Goal: Task Accomplishment & Management: Complete application form

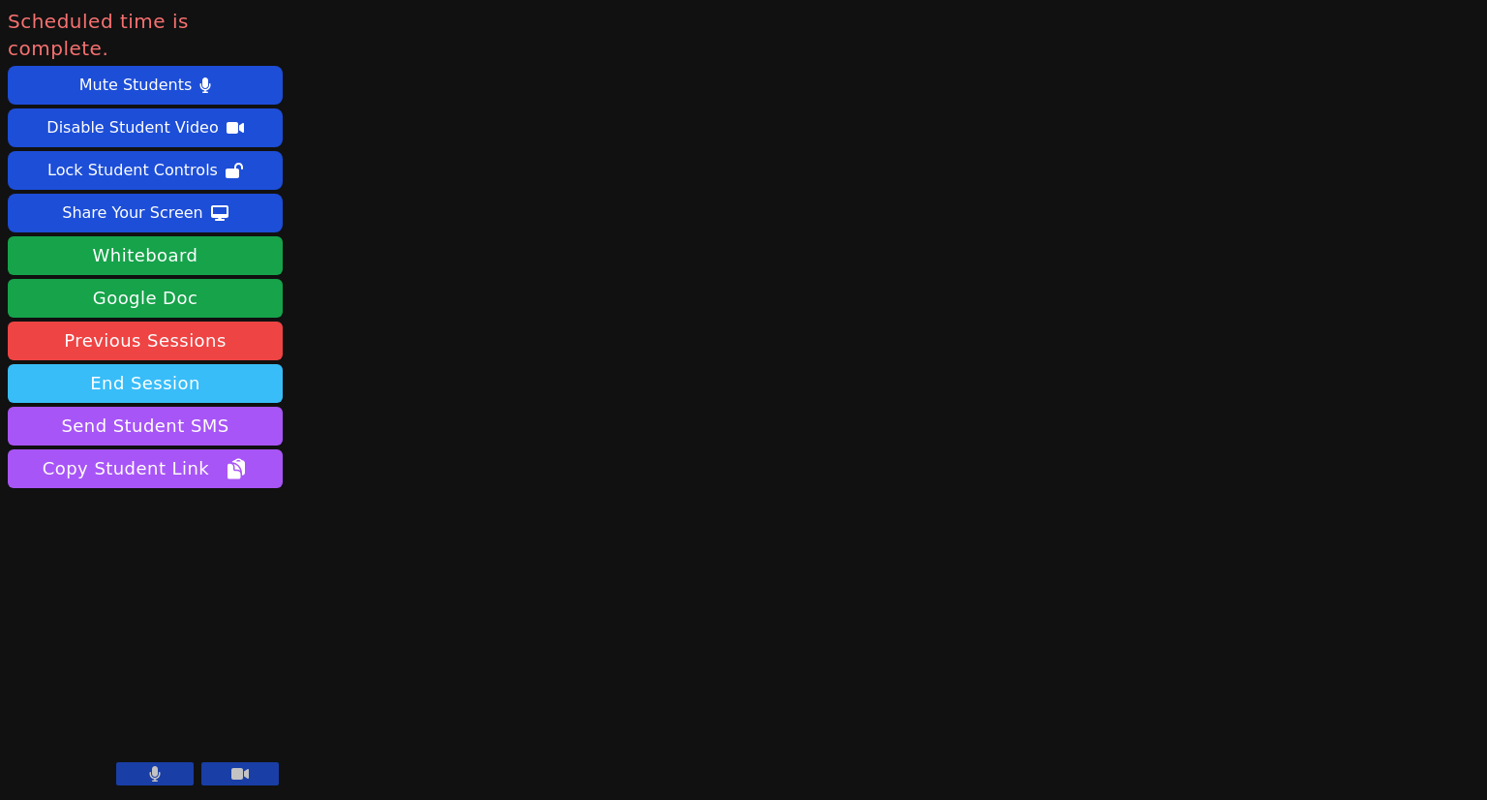
click at [200, 364] on button "End Session" at bounding box center [145, 383] width 275 height 39
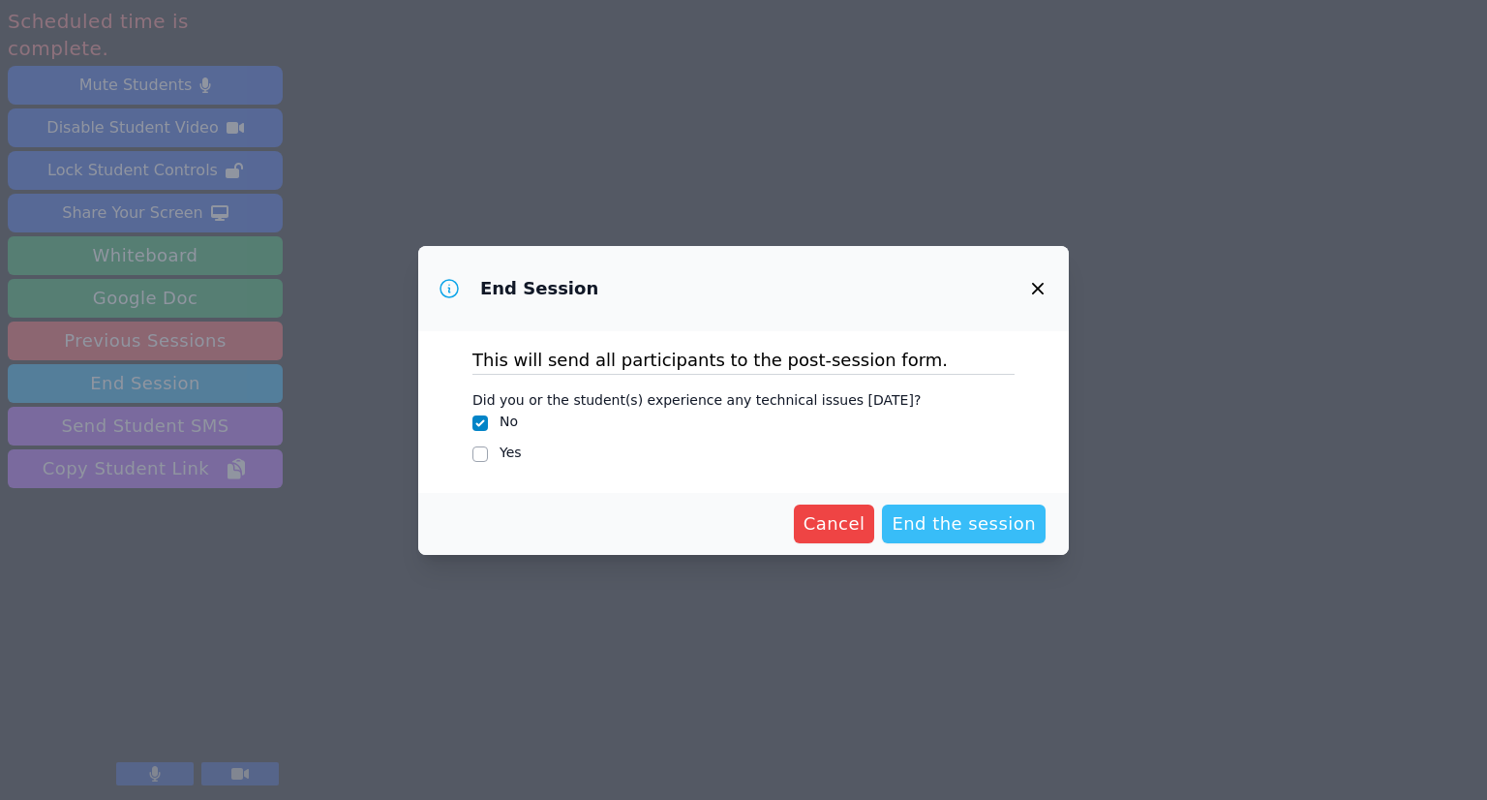
click at [933, 524] on span "End the session" at bounding box center [964, 523] width 144 height 27
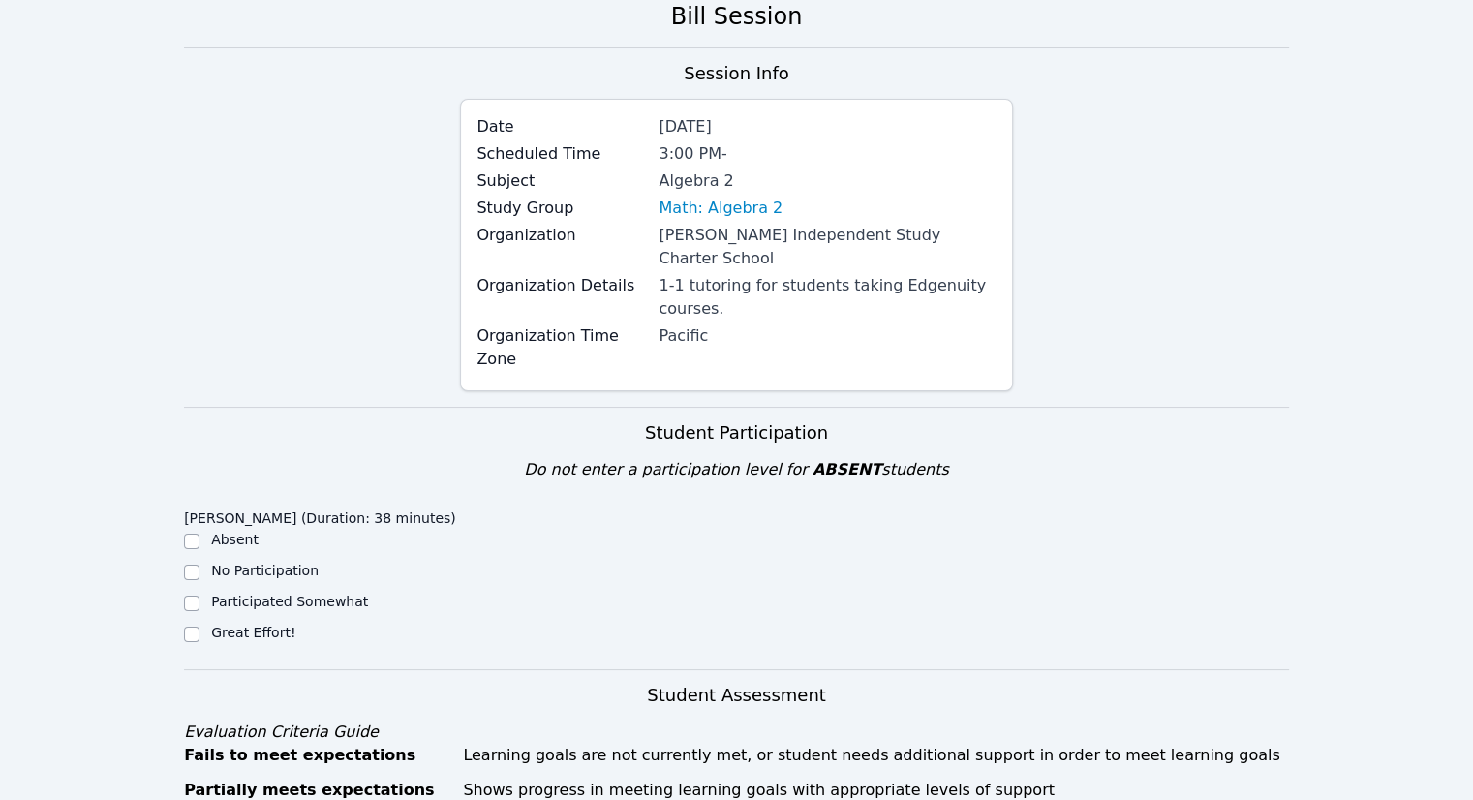
scroll to position [194, 0]
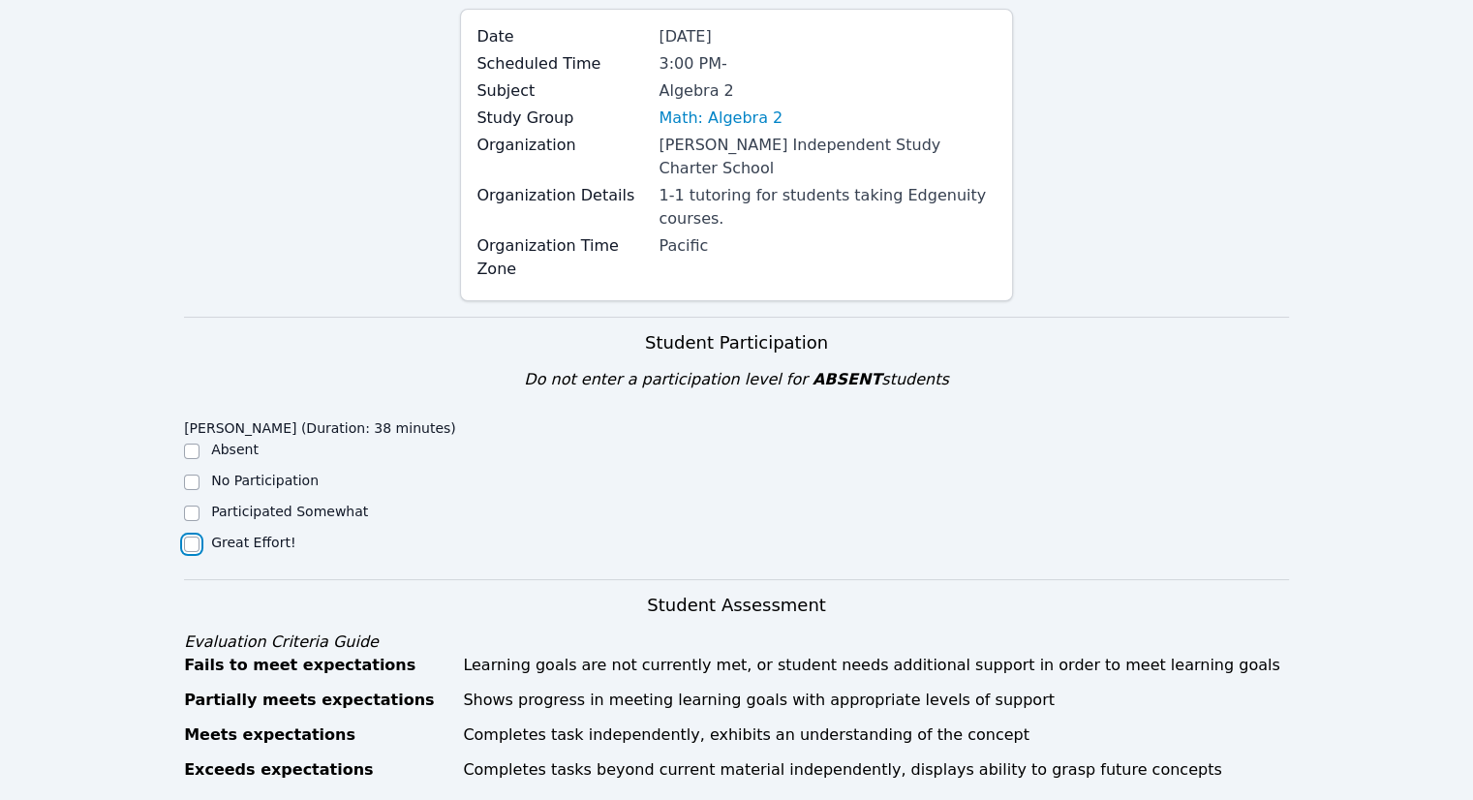
click at [185, 536] on input "Great Effort!" at bounding box center [191, 543] width 15 height 15
checkbox input "true"
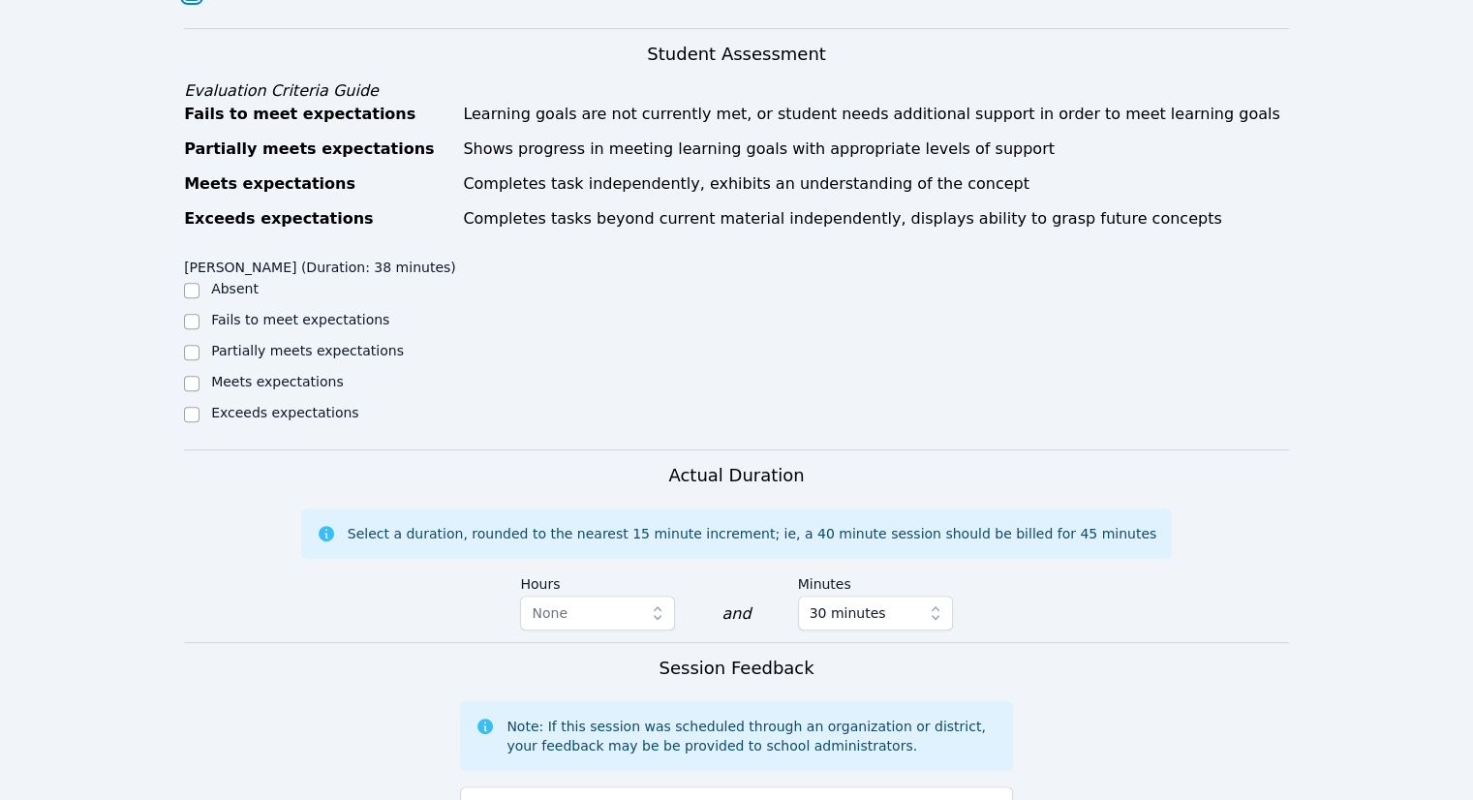
scroll to position [775, 0]
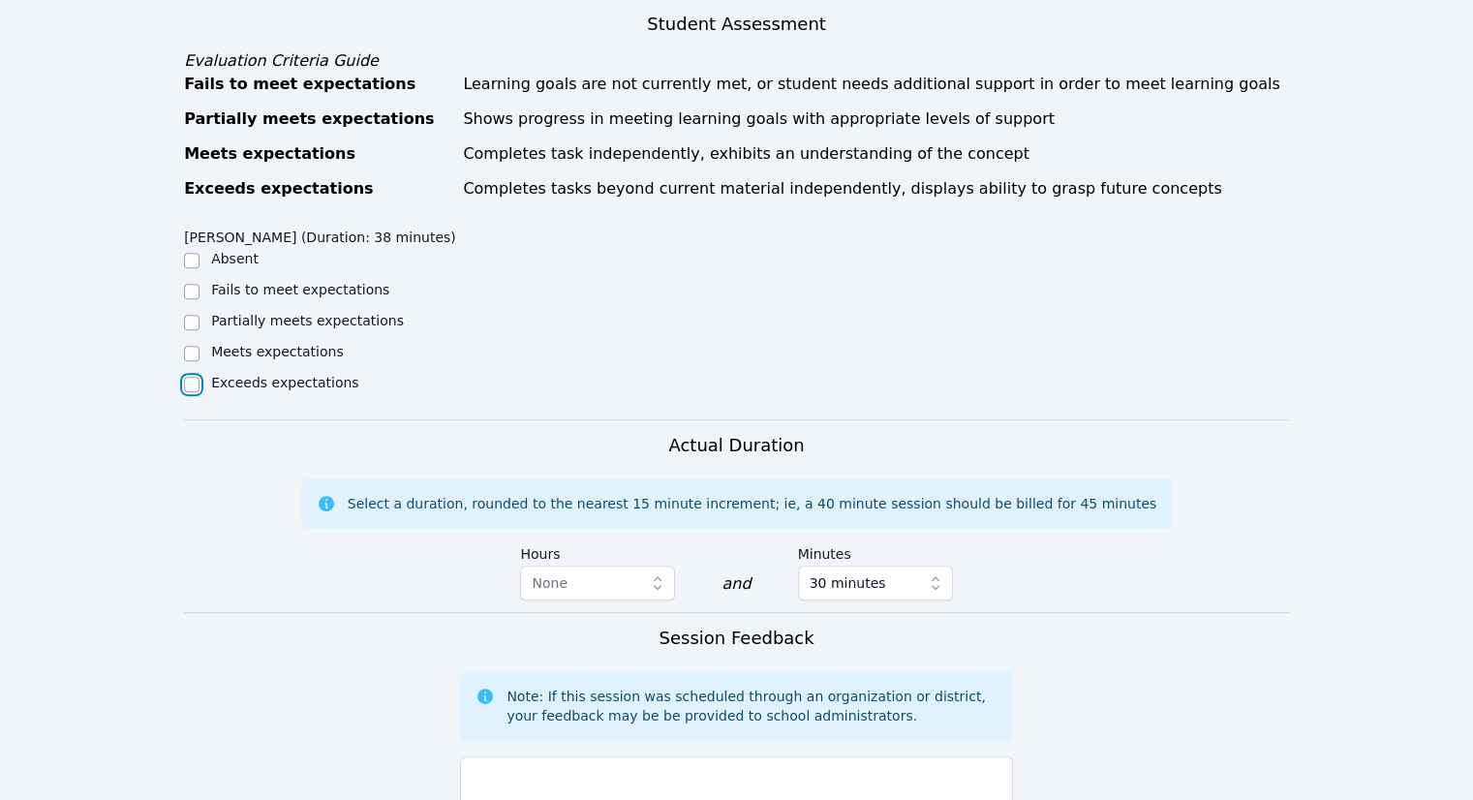
click at [194, 377] on input "Exceeds expectations" at bounding box center [191, 384] width 15 height 15
checkbox input "true"
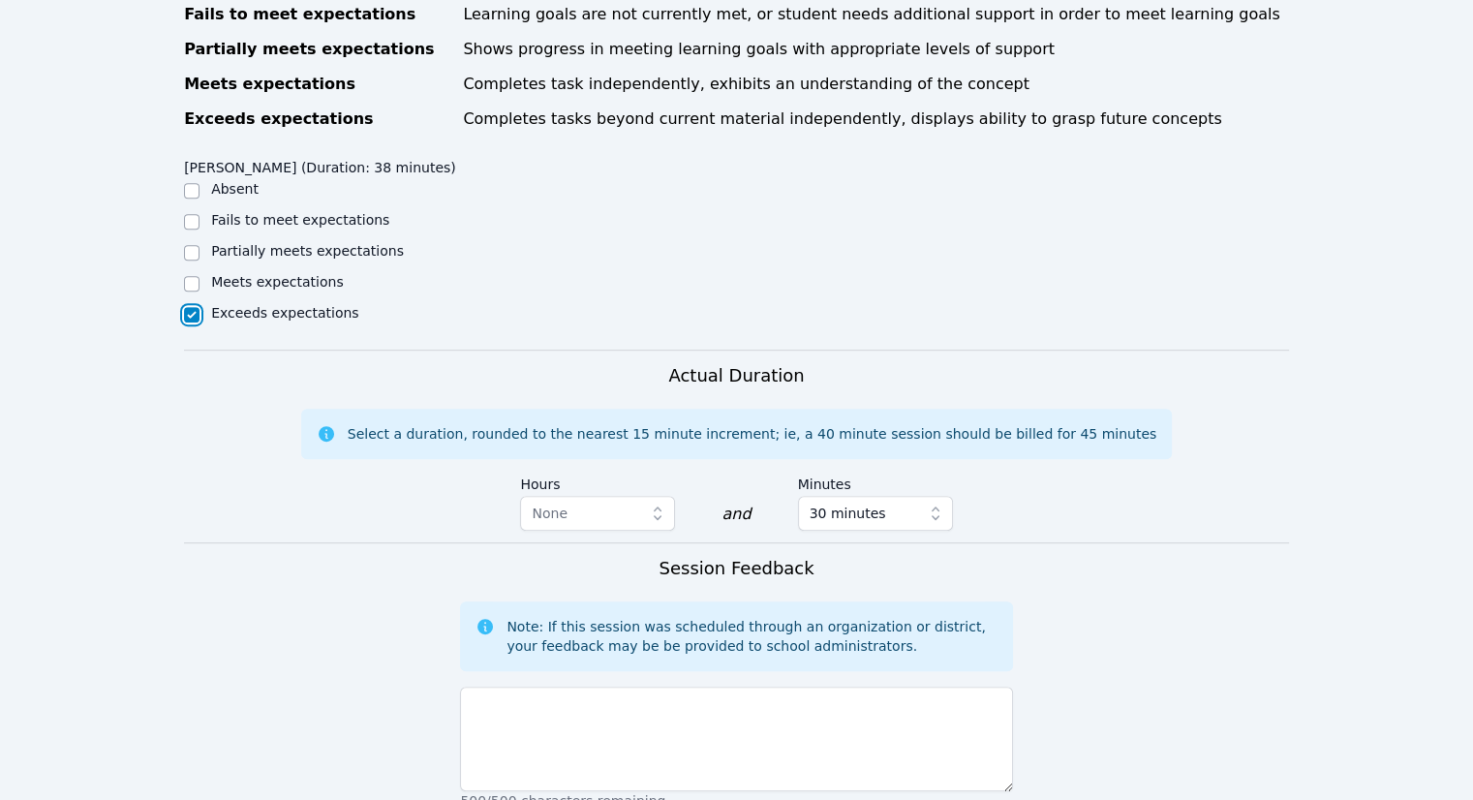
scroll to position [1162, 0]
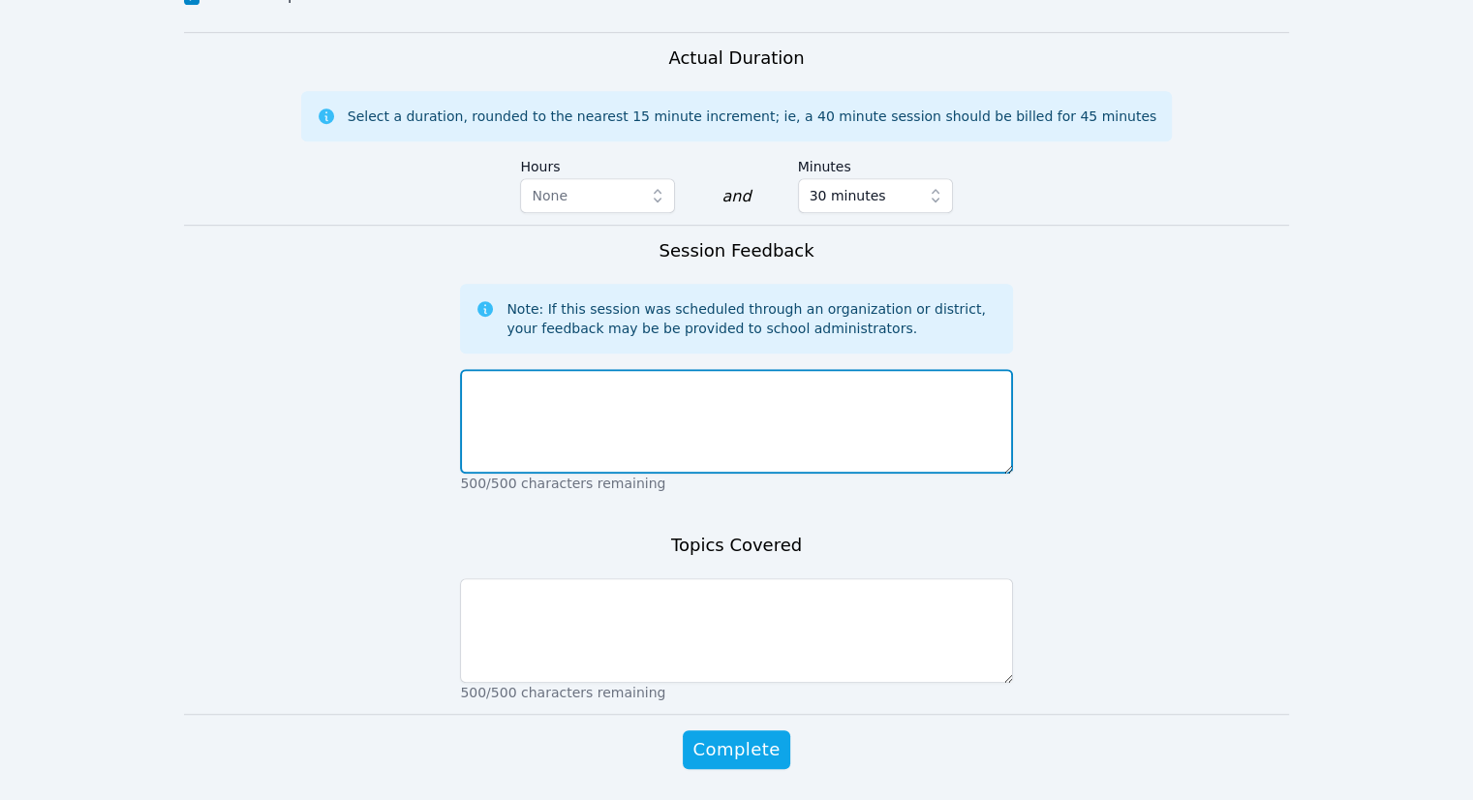
click at [775, 369] on textarea at bounding box center [736, 421] width 552 height 105
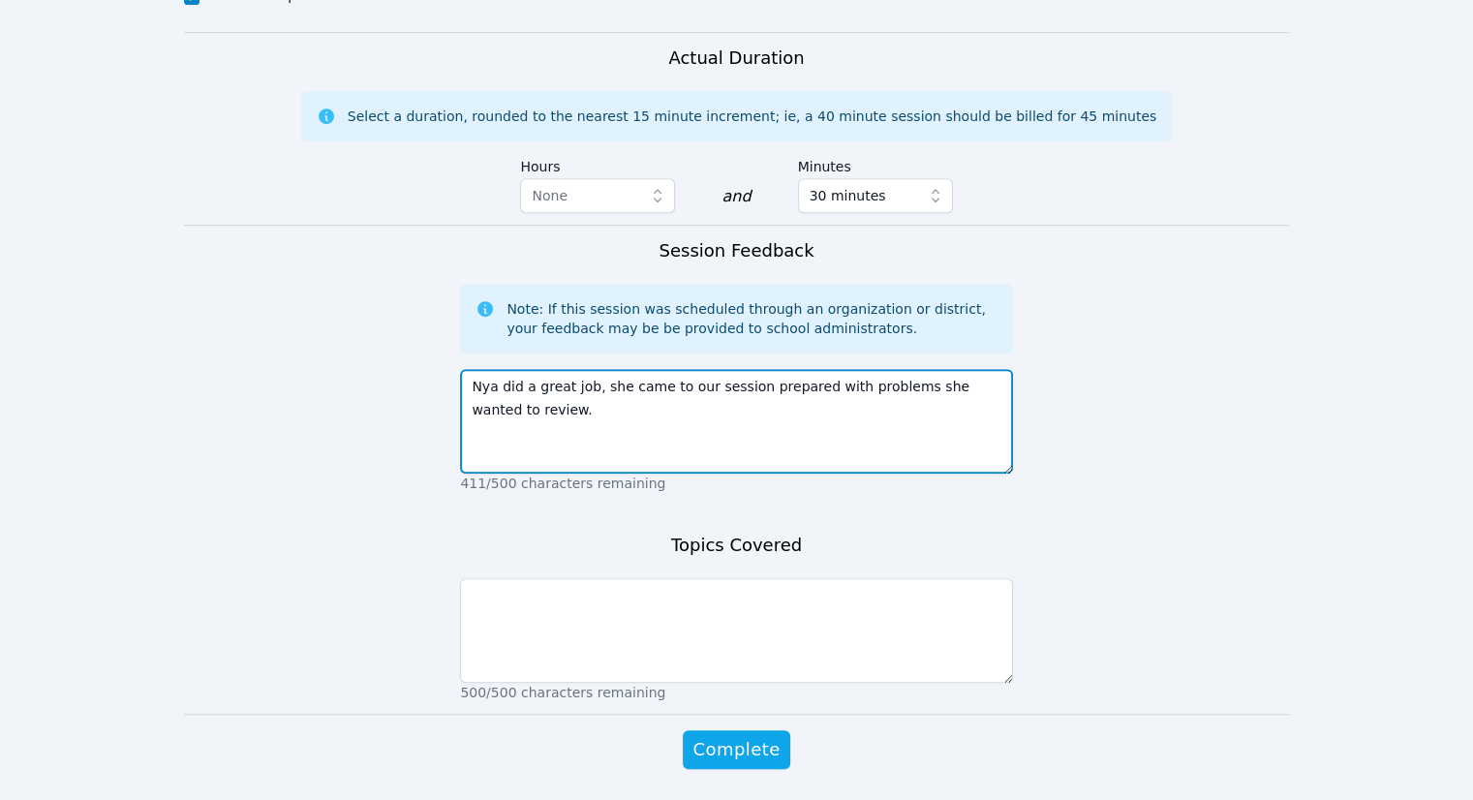
type textarea "Nya did a great job, she came to our session prepared with problems she wanted …"
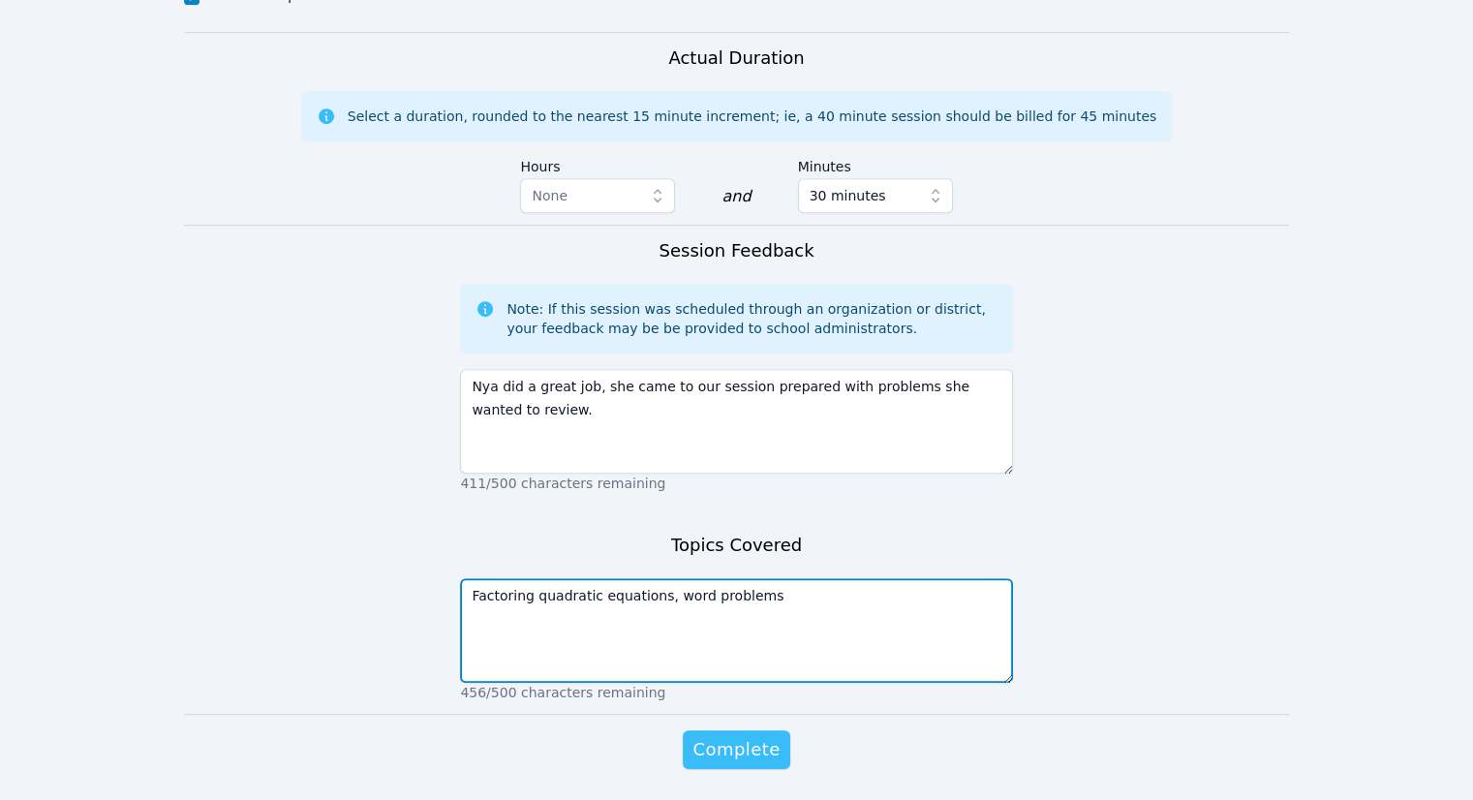
type textarea "Factoring quadratic equations, word problems"
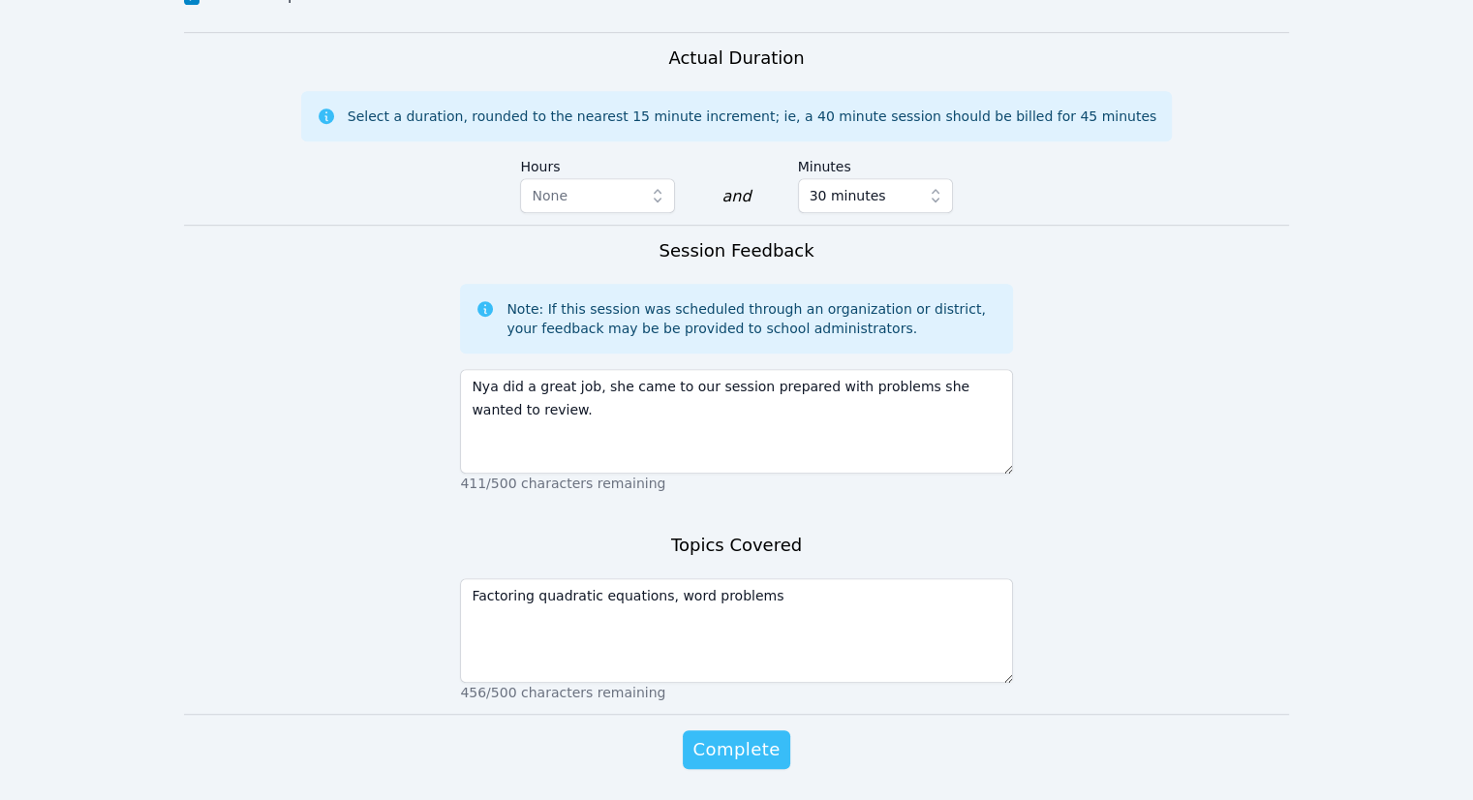
click at [724, 736] on span "Complete" at bounding box center [735, 749] width 87 height 27
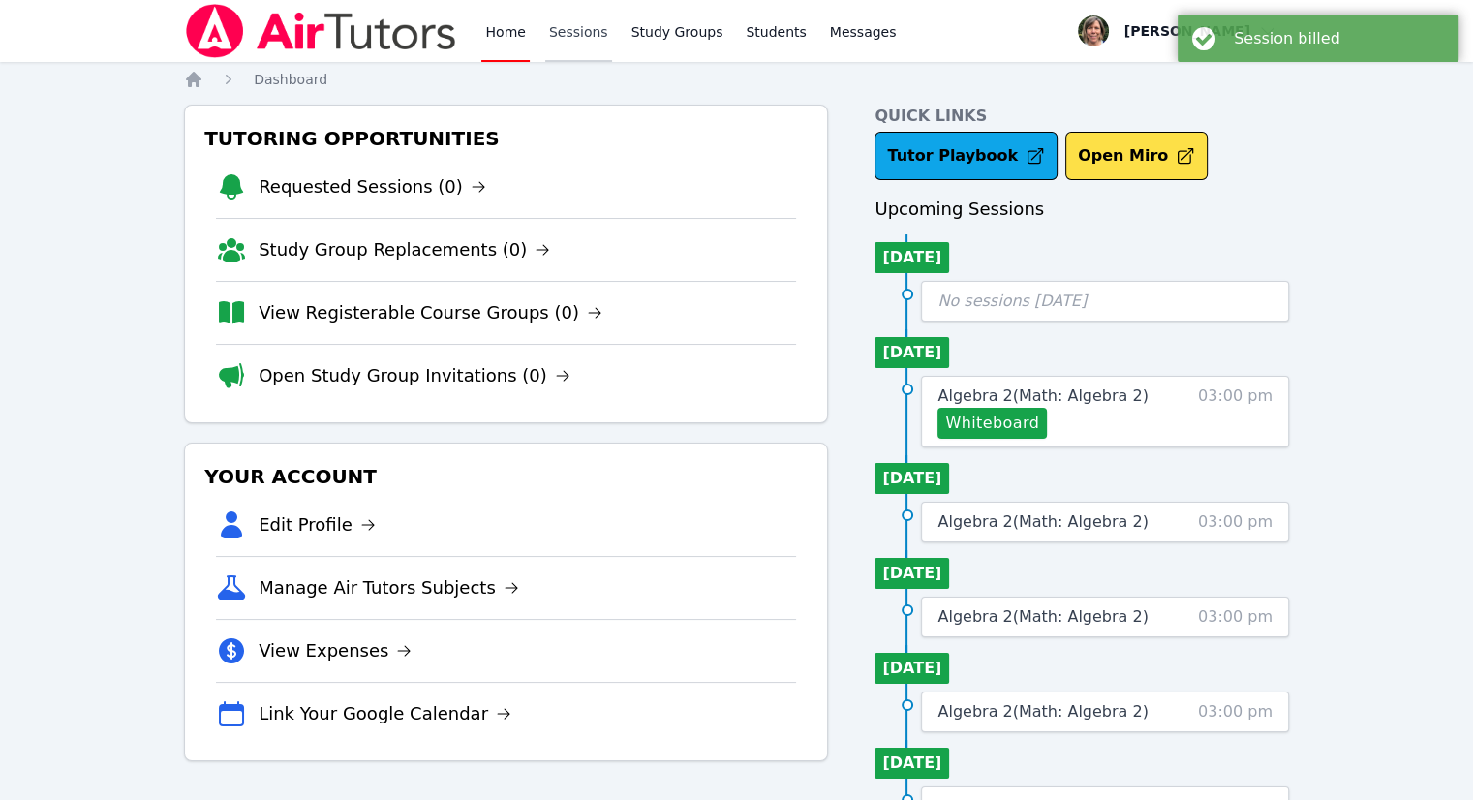
click at [577, 32] on link "Sessions" at bounding box center [578, 31] width 67 height 62
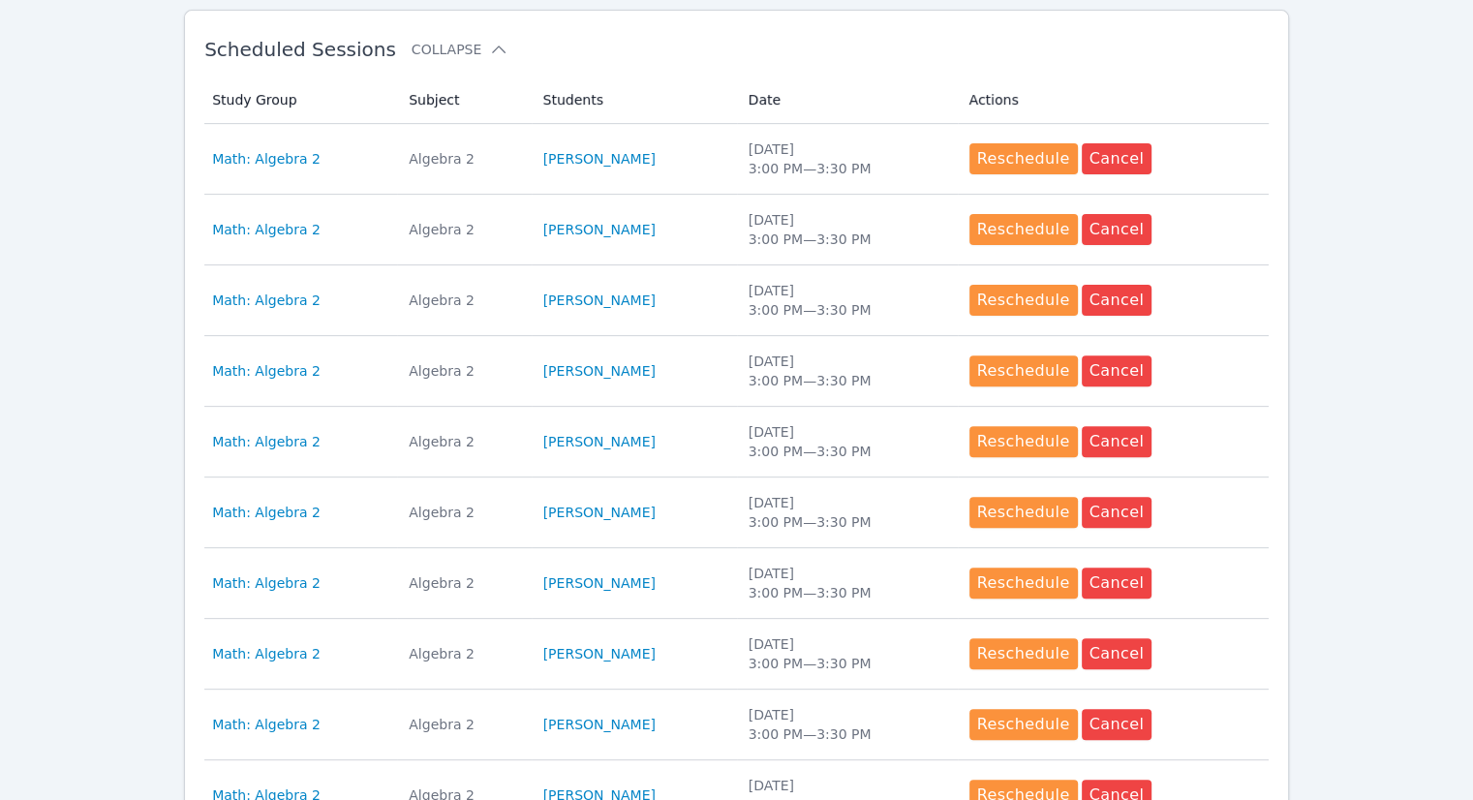
scroll to position [808, 0]
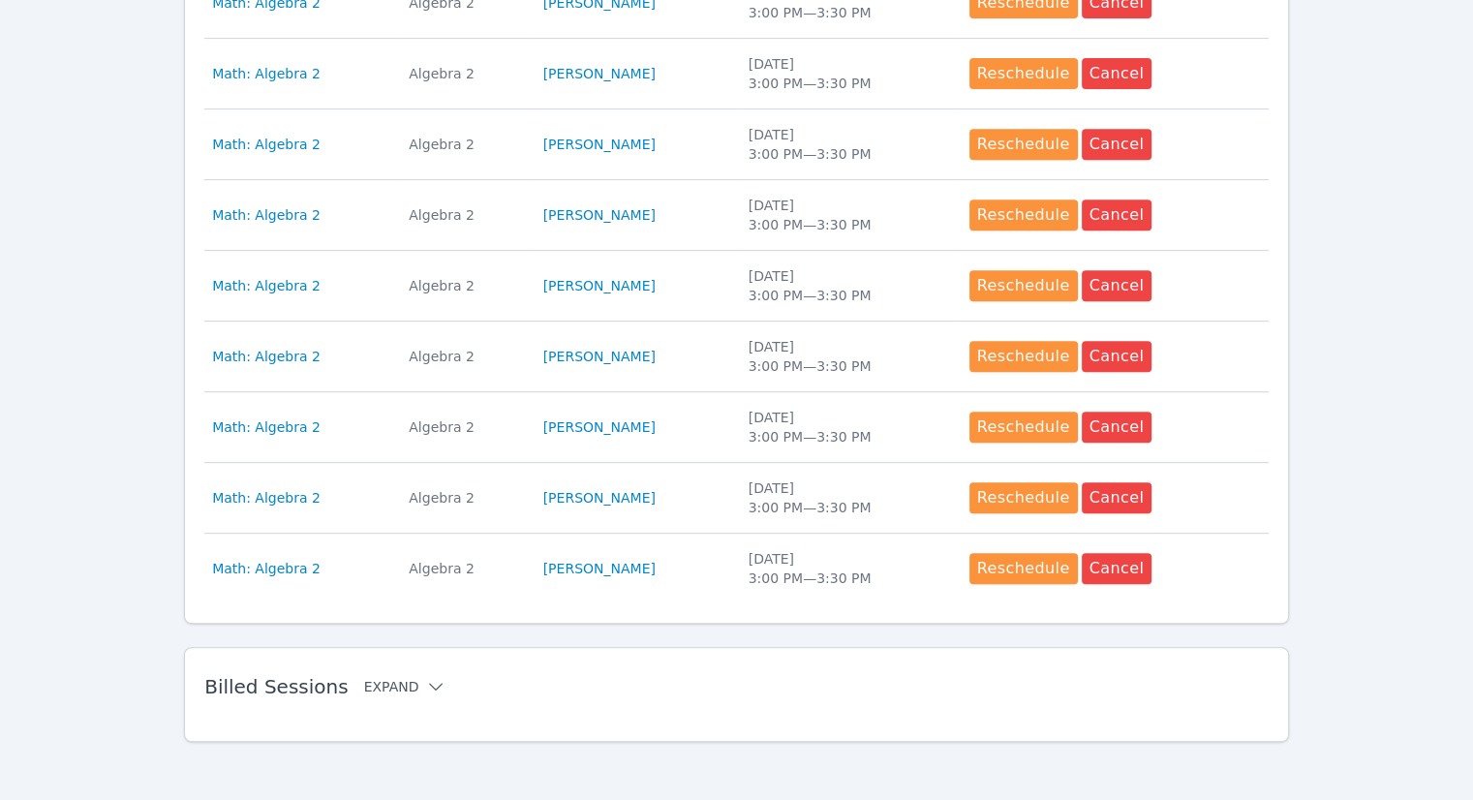
click at [378, 686] on button "Expand" at bounding box center [405, 686] width 82 height 19
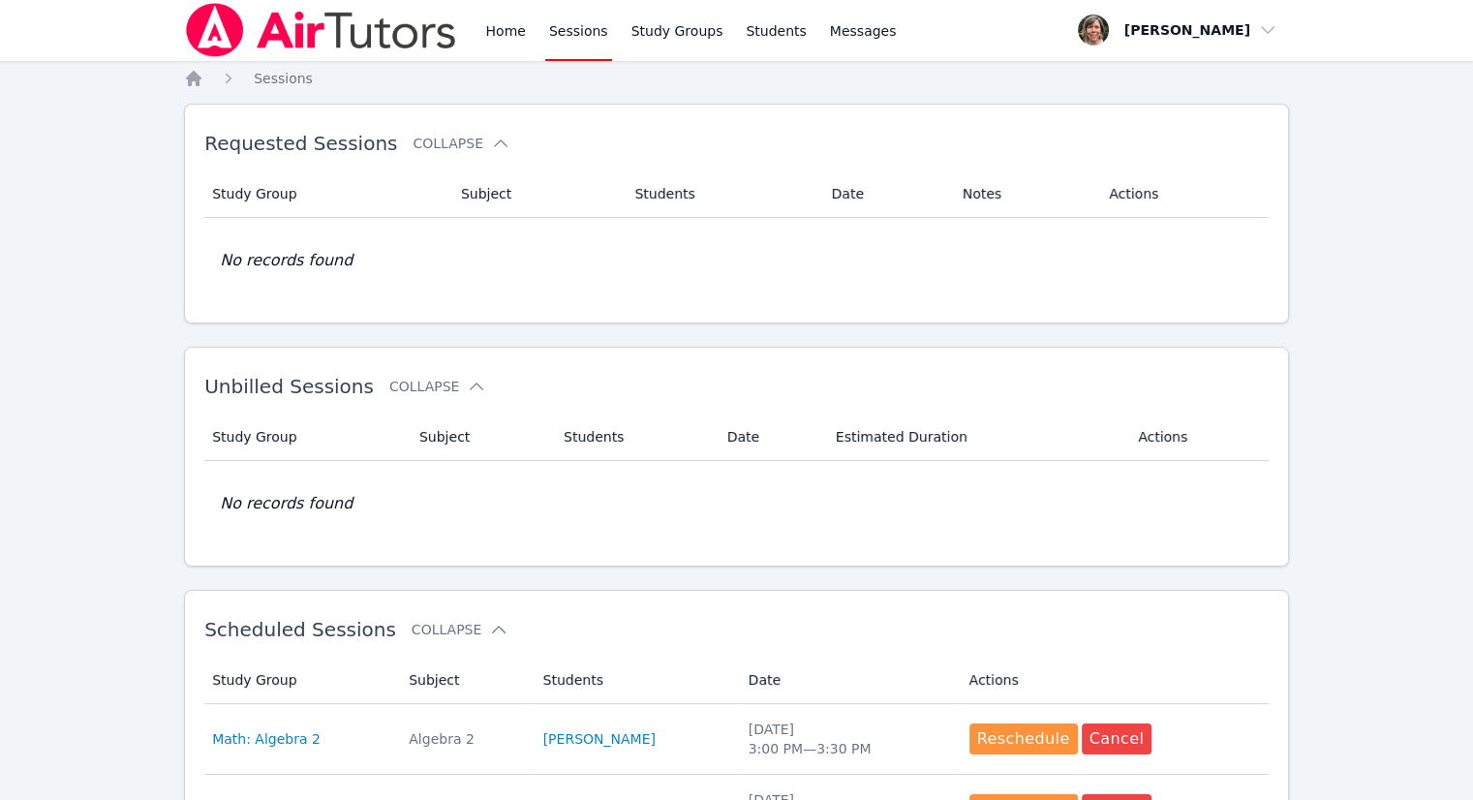
scroll to position [0, 0]
click at [500, 36] on link "Home" at bounding box center [504, 31] width 47 height 62
